Goal: Task Accomplishment & Management: Use online tool/utility

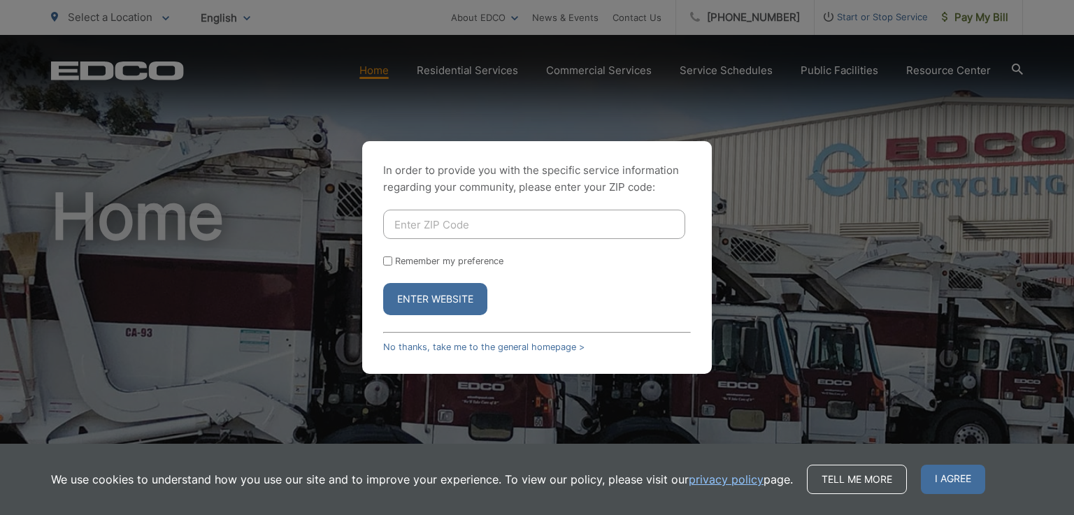
click at [518, 229] on input "Enter ZIP Code" at bounding box center [534, 224] width 302 height 29
click at [986, 19] on div "In order to provide you with the specific service information regarding your co…" at bounding box center [537, 257] width 1074 height 515
click at [569, 229] on input "Enter ZIP Code" at bounding box center [534, 224] width 302 height 29
type input "92024"
click at [468, 303] on button "Enter Website" at bounding box center [435, 299] width 104 height 32
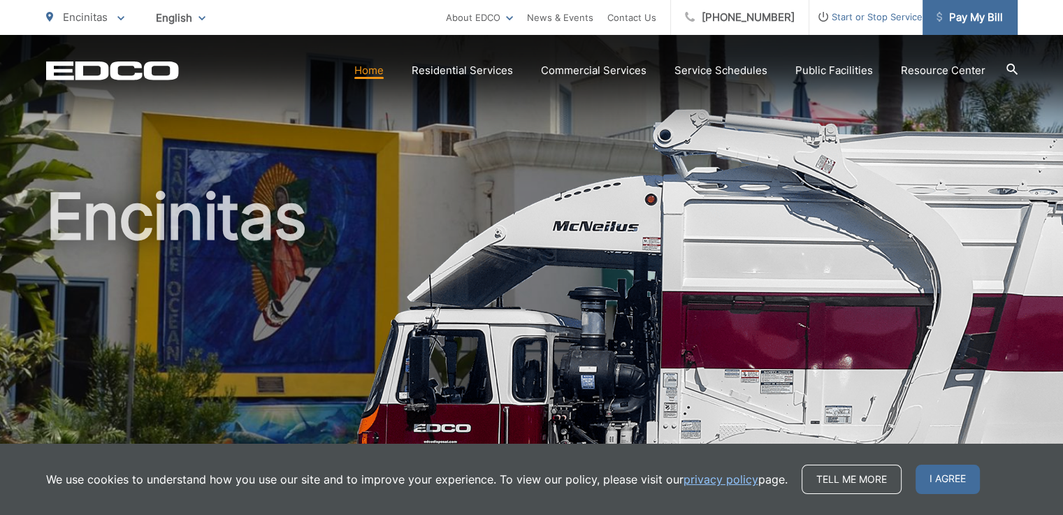
click at [984, 20] on span "Pay My Bill" at bounding box center [970, 17] width 66 height 17
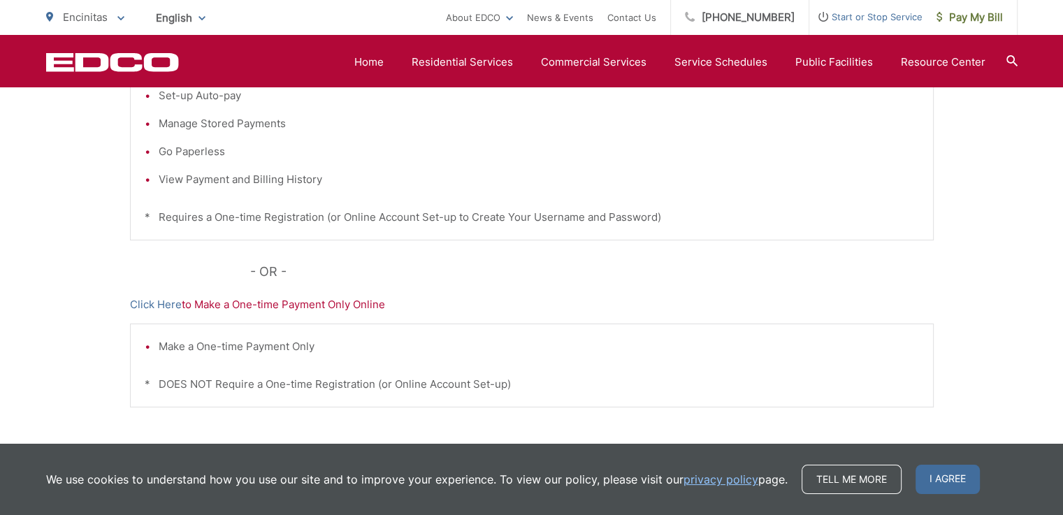
scroll to position [390, 0]
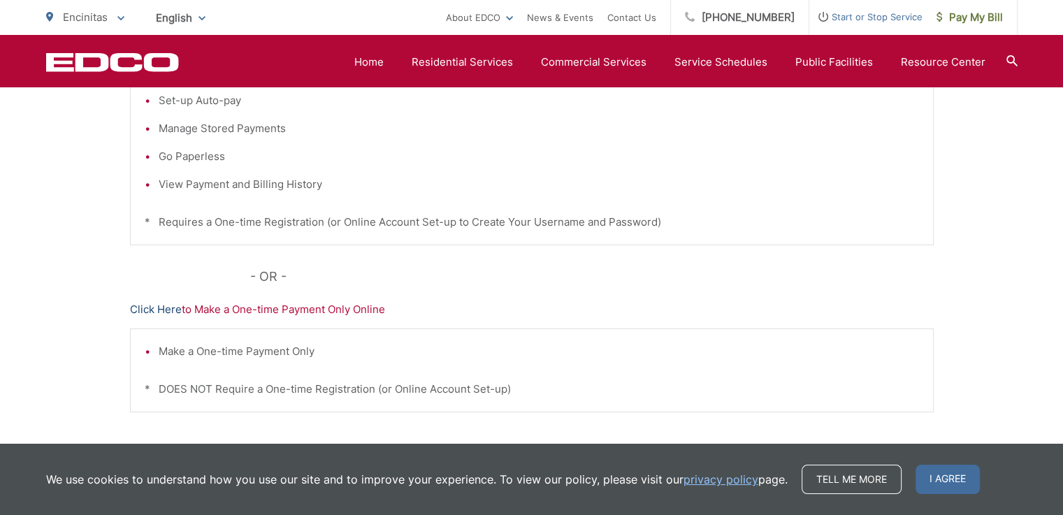
click at [164, 306] on link "Click Here" at bounding box center [156, 309] width 52 height 17
